Goal: Information Seeking & Learning: Learn about a topic

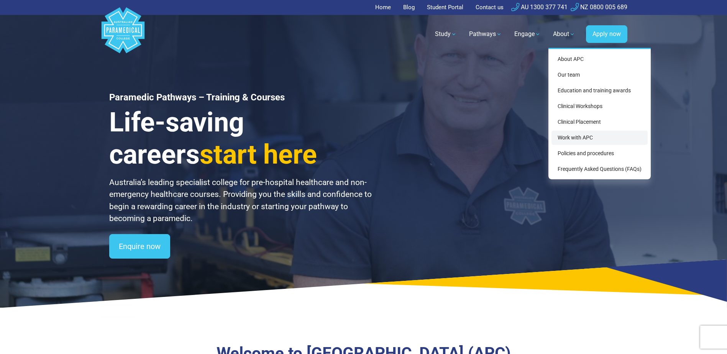
click at [577, 138] on link "Work with APC" at bounding box center [599, 138] width 96 height 14
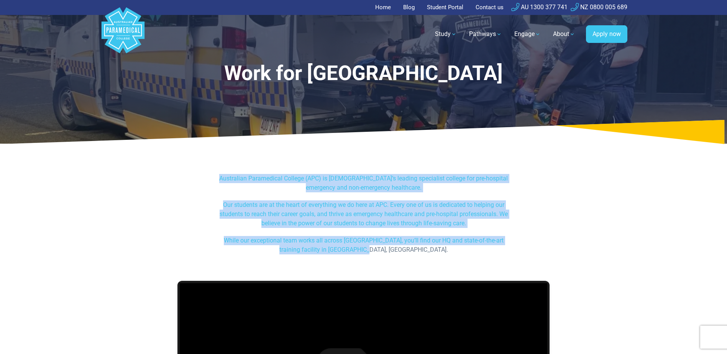
drag, startPoint x: 396, startPoint y: 249, endPoint x: 214, endPoint y: 179, distance: 195.2
click at [214, 179] on div "Australian Paramedical College (APC) is [DEMOGRAPHIC_DATA]’s leading specialist…" at bounding box center [363, 218] width 305 height 88
drag, startPoint x: 214, startPoint y: 179, endPoint x: 260, endPoint y: 181, distance: 46.8
copy div "Australian Paramedical College (APC) is [DEMOGRAPHIC_DATA]’s leading specialist…"
